Goal: Obtain resource: Download file/media

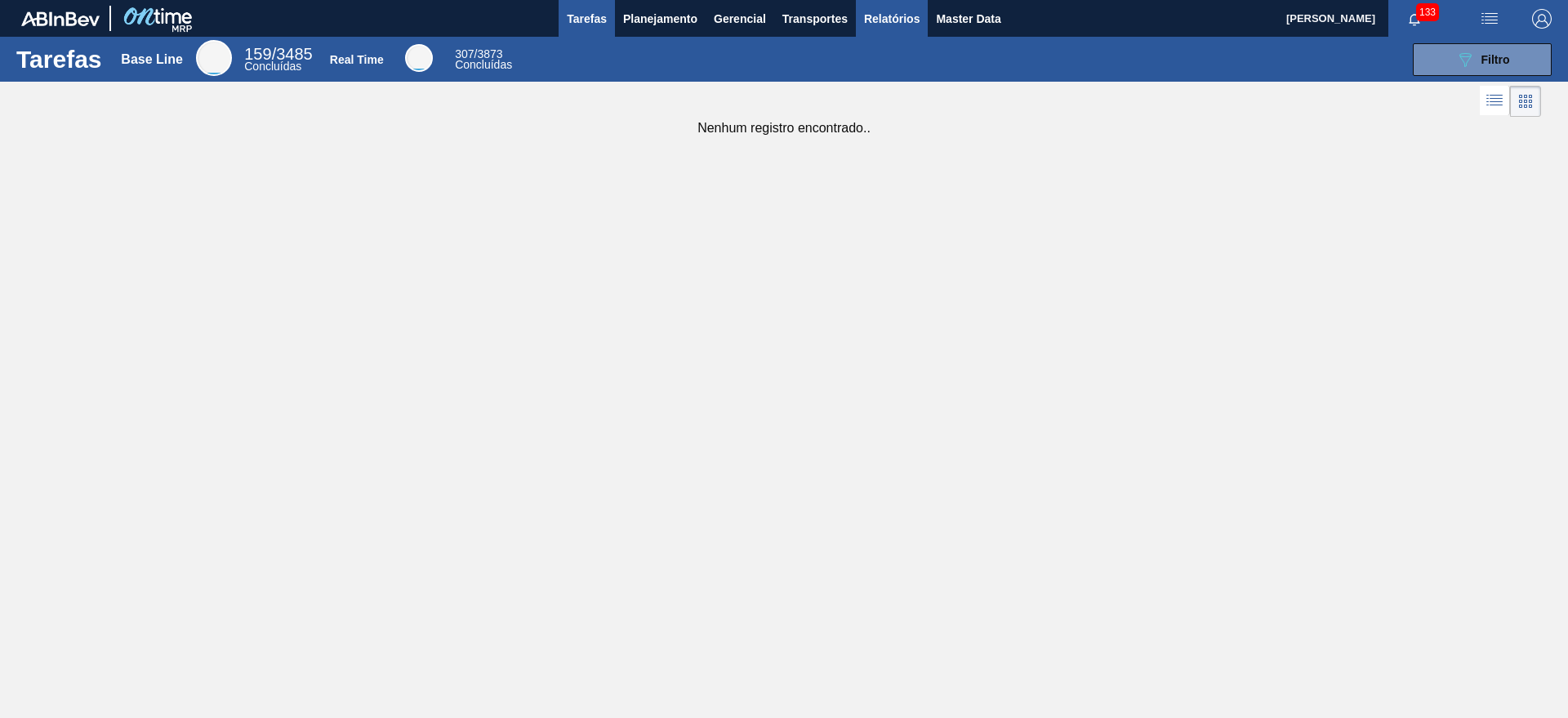
click at [864, 19] on span "Relatórios" at bounding box center [892, 19] width 56 height 19
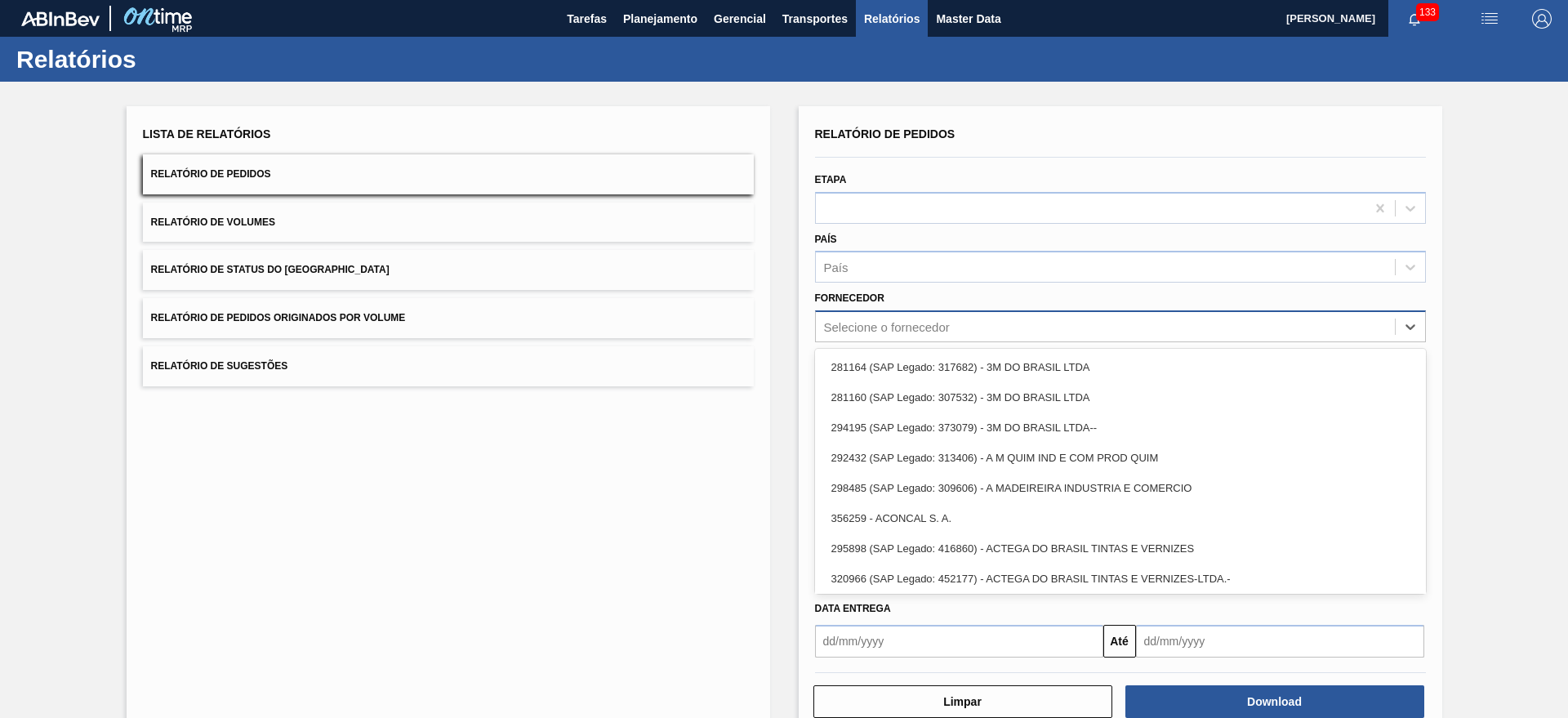
click at [872, 320] on div "Selecione o fornecedor" at bounding box center [886, 327] width 126 height 13
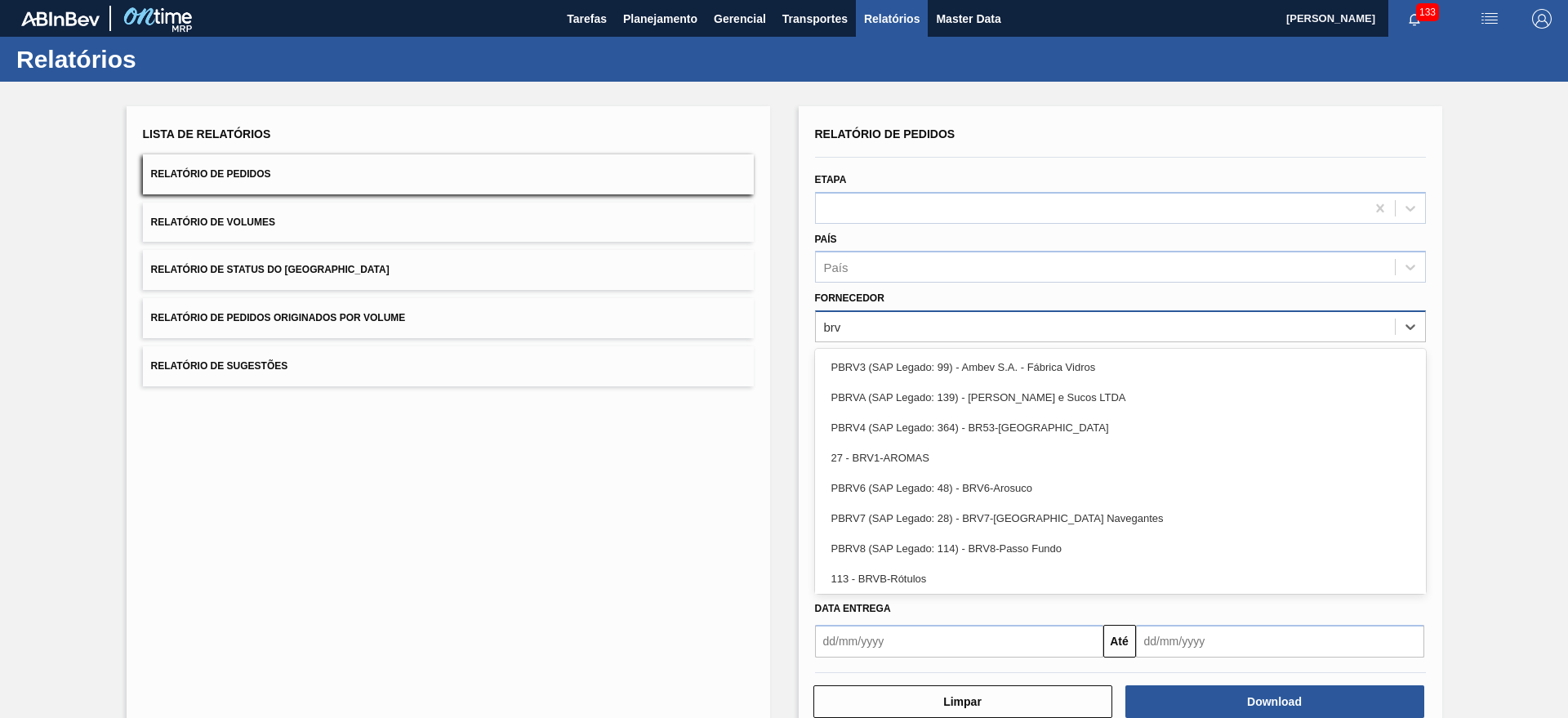
type input "brv4"
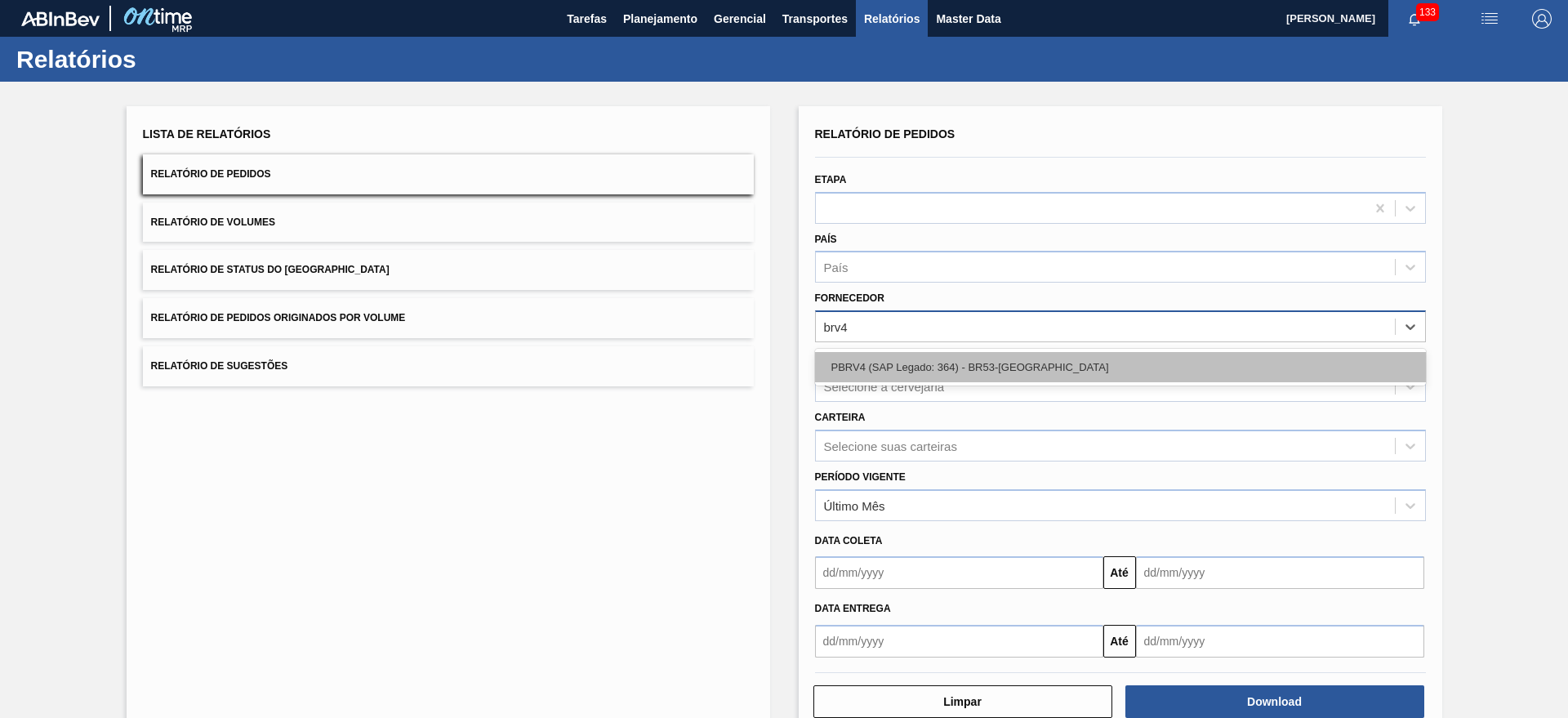
click at [1029, 364] on div "PBRV4 (SAP Legado: 364) - BR53-[GEOGRAPHIC_DATA]" at bounding box center [1121, 367] width 611 height 30
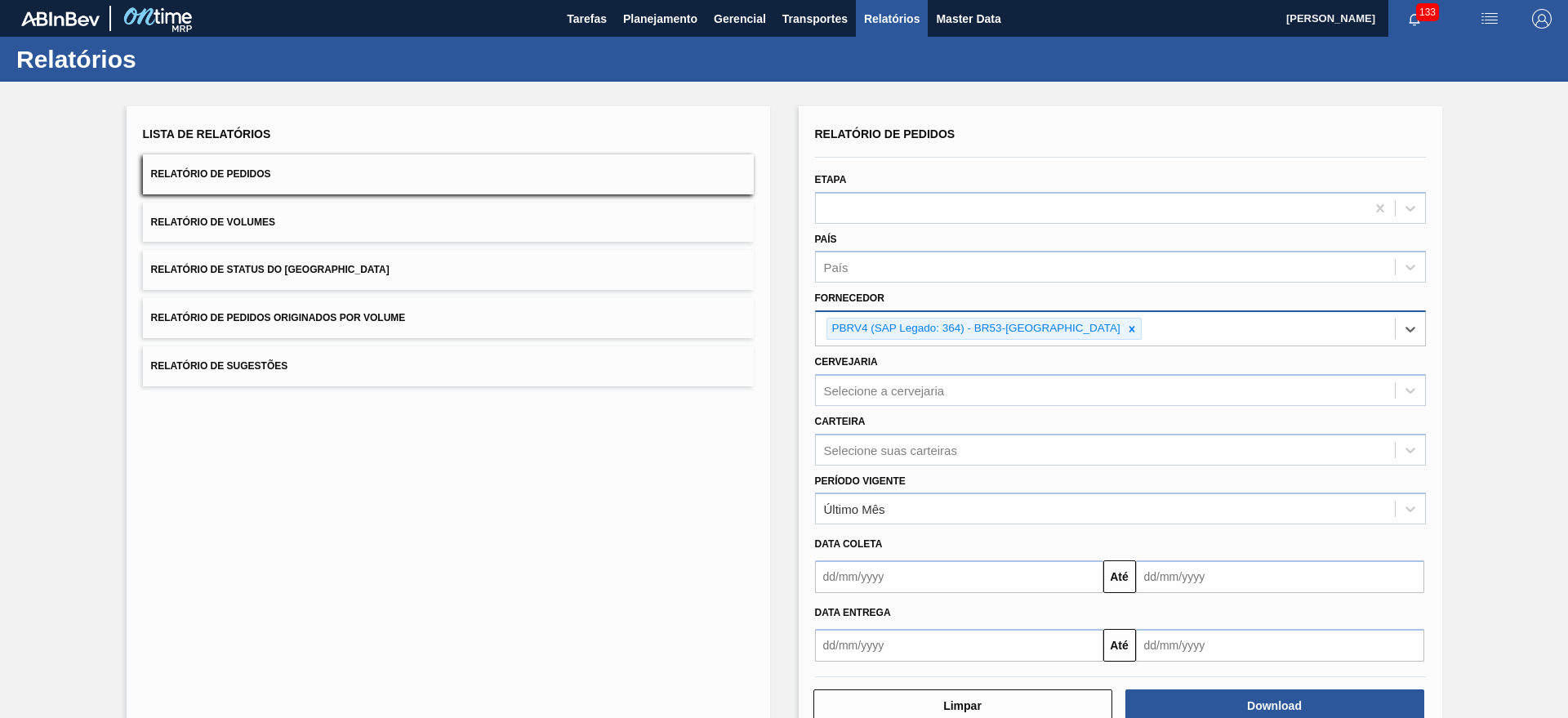
scroll to position [42, 0]
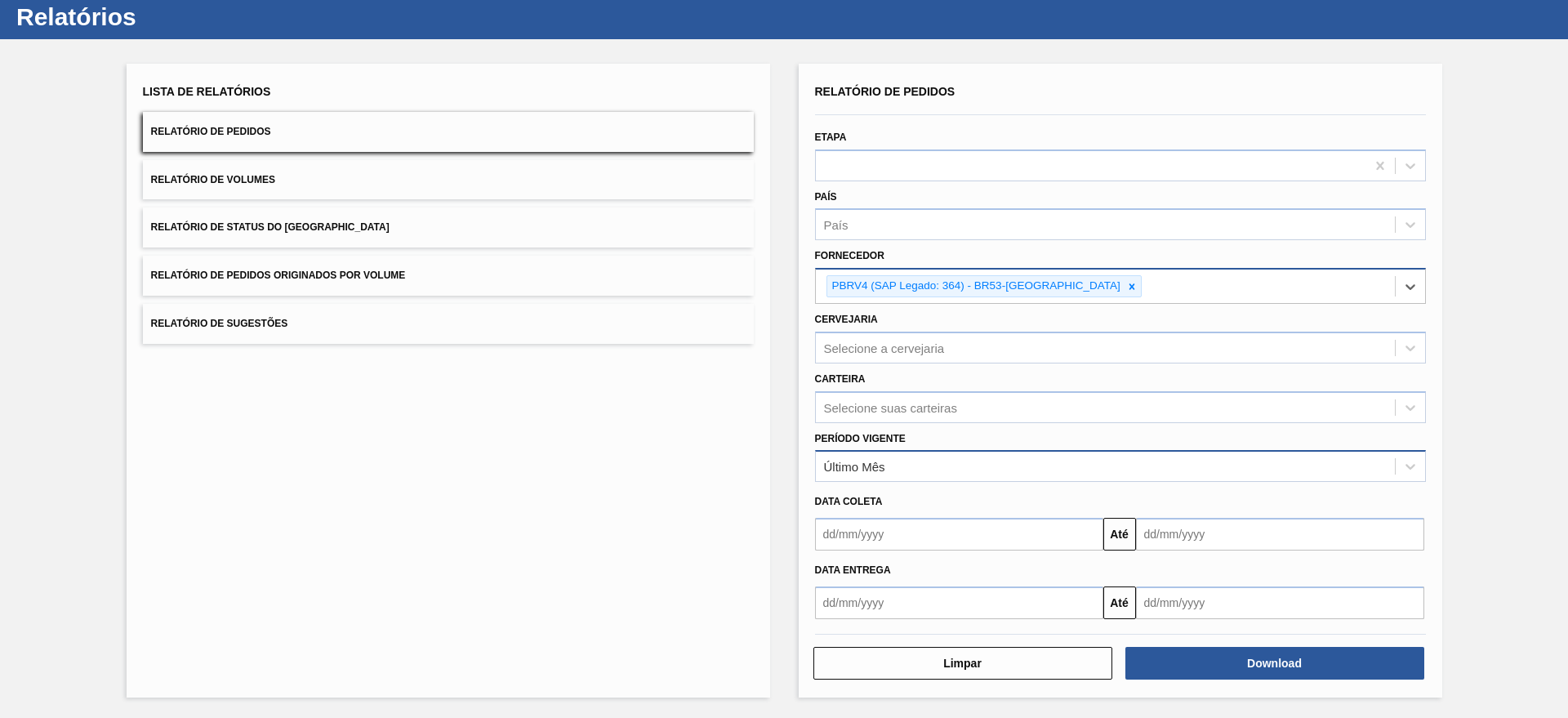
click at [976, 466] on div "Último Mês" at bounding box center [1106, 467] width 579 height 24
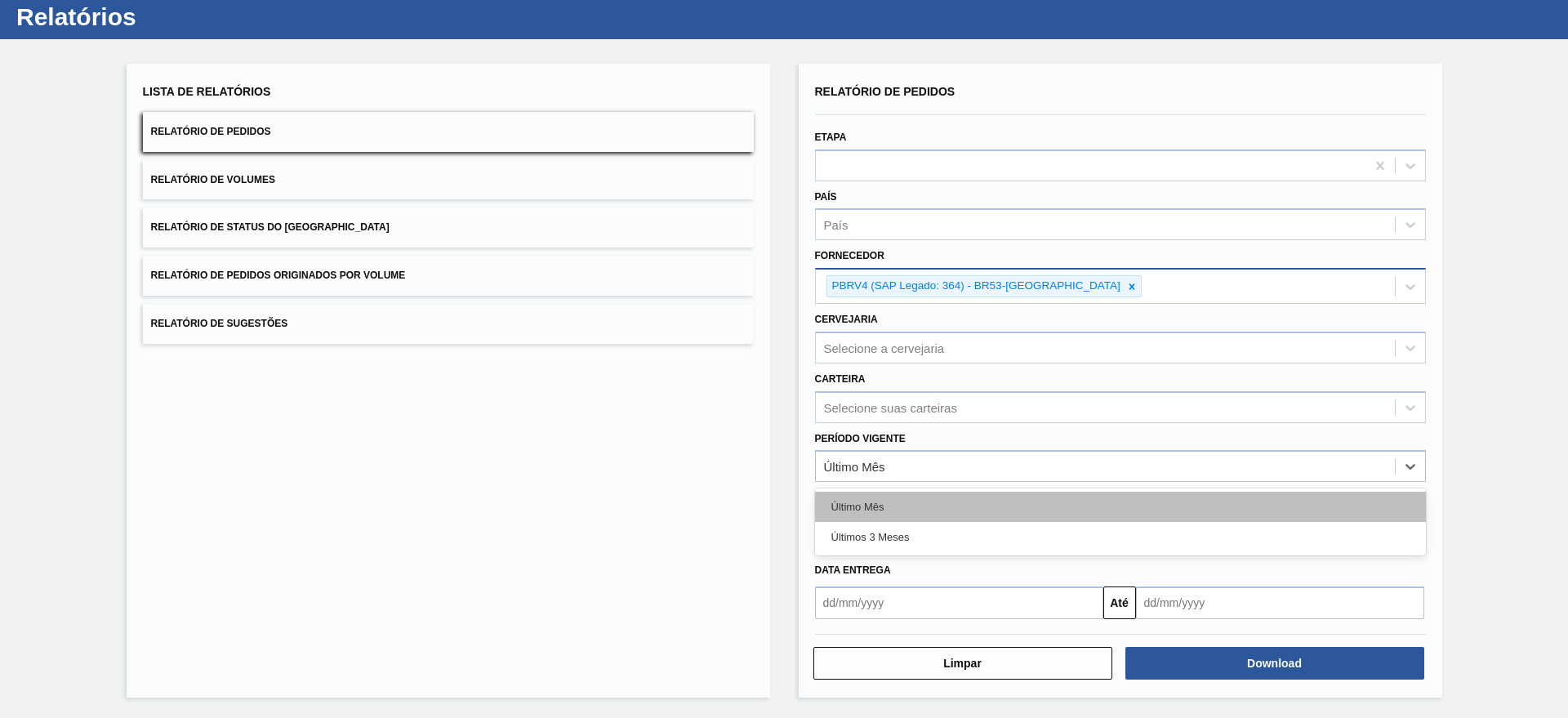
click at [916, 511] on div "Último Mês" at bounding box center [1121, 507] width 611 height 30
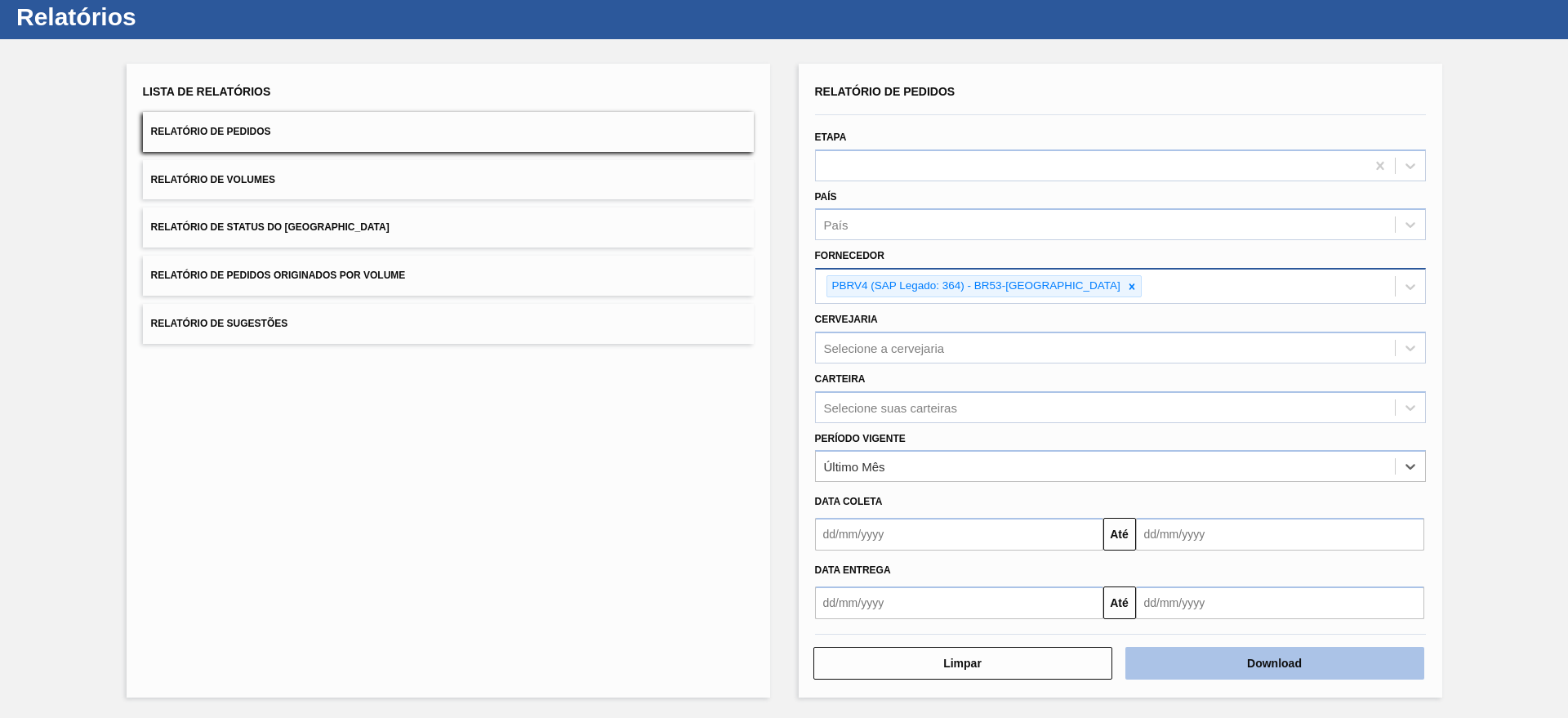
click at [1257, 676] on button "Download" at bounding box center [1274, 662] width 299 height 33
drag, startPoint x: 1544, startPoint y: 321, endPoint x: 1510, endPoint y: 359, distance: 51.0
click at [1544, 321] on div "Lista de Relatórios Relatório de Pedidos Relatório de Volumes Relatório de Stat…" at bounding box center [784, 378] width 1568 height 678
